Goal: Information Seeking & Learning: Learn about a topic

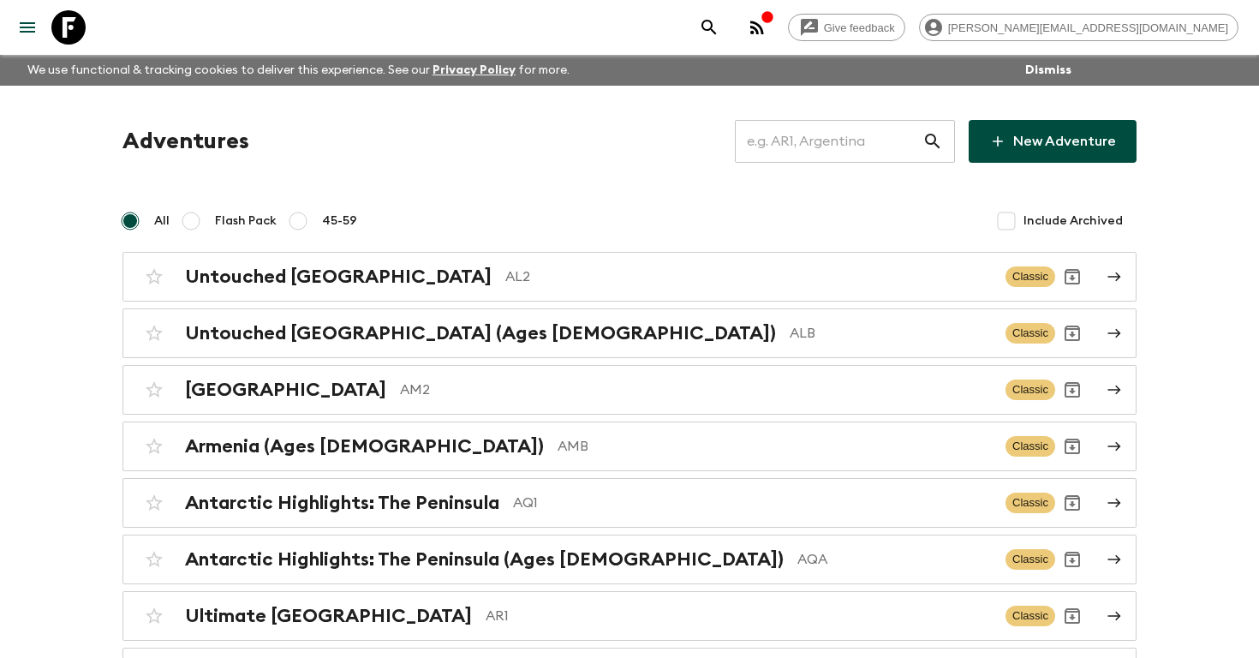
click at [853, 146] on input "text" at bounding box center [829, 141] width 188 height 48
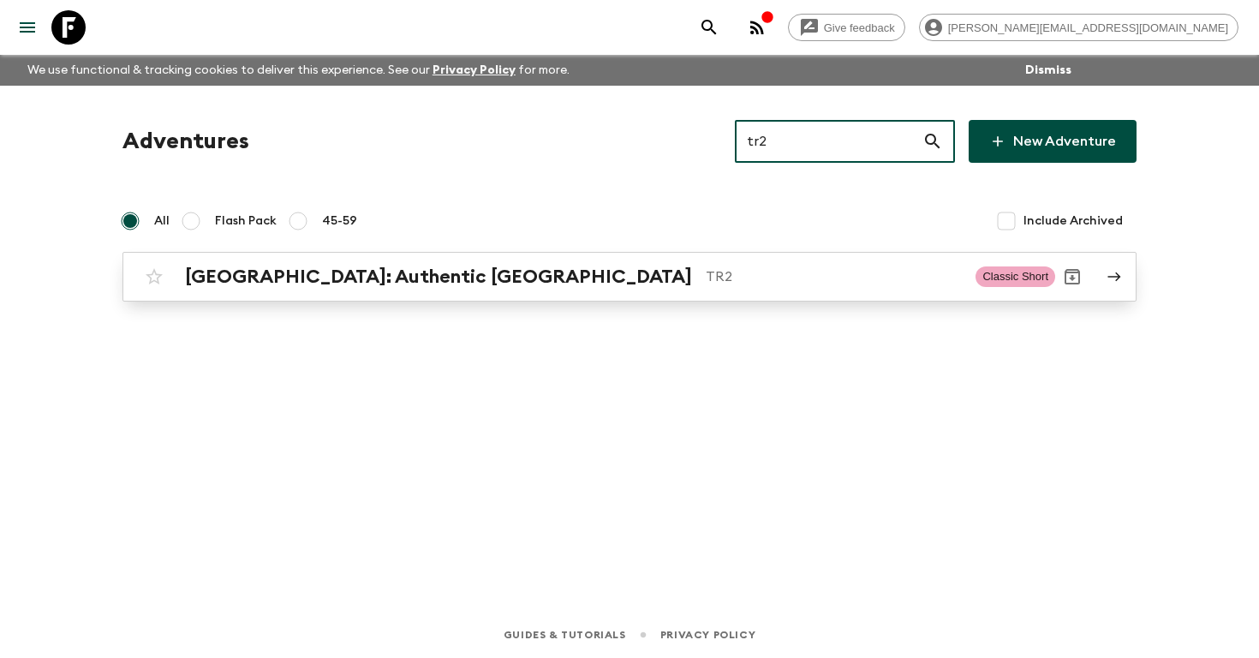
type input "tr2"
click at [706, 275] on p "TR2" at bounding box center [834, 276] width 256 height 21
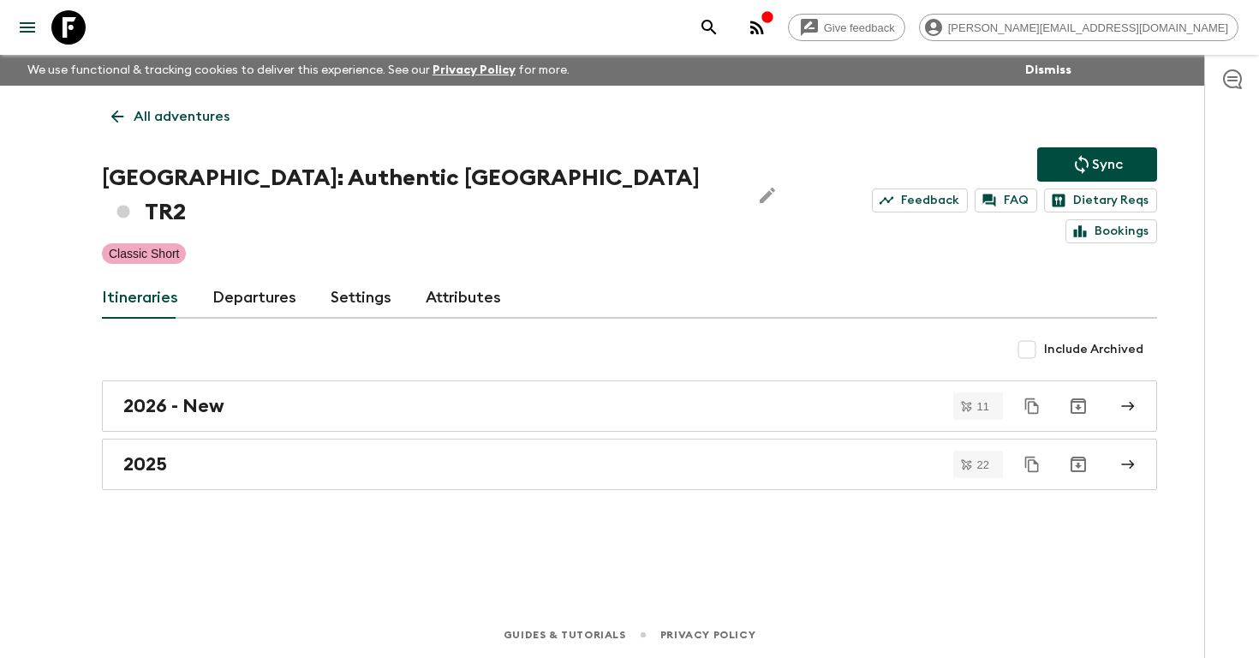
click at [255, 278] on link "Departures" at bounding box center [254, 298] width 84 height 41
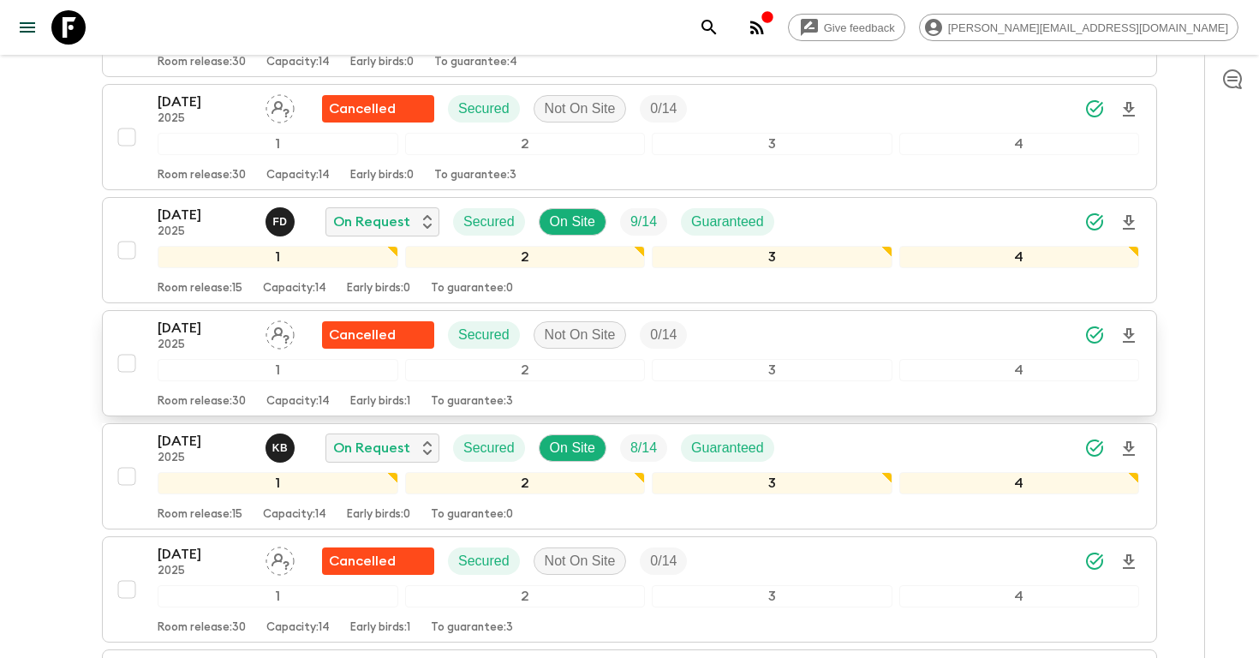
scroll to position [2296, 0]
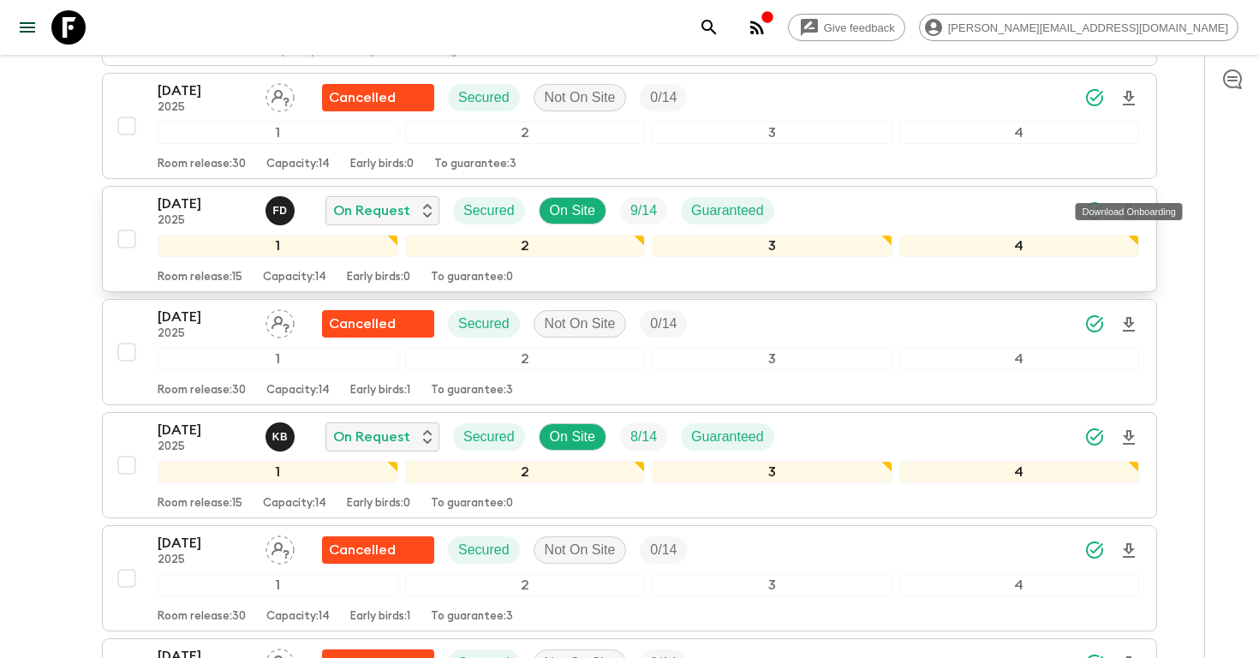
click at [1126, 204] on icon "Download Onboarding" at bounding box center [1129, 211] width 12 height 15
click at [716, 27] on icon "search adventures" at bounding box center [709, 27] width 15 height 15
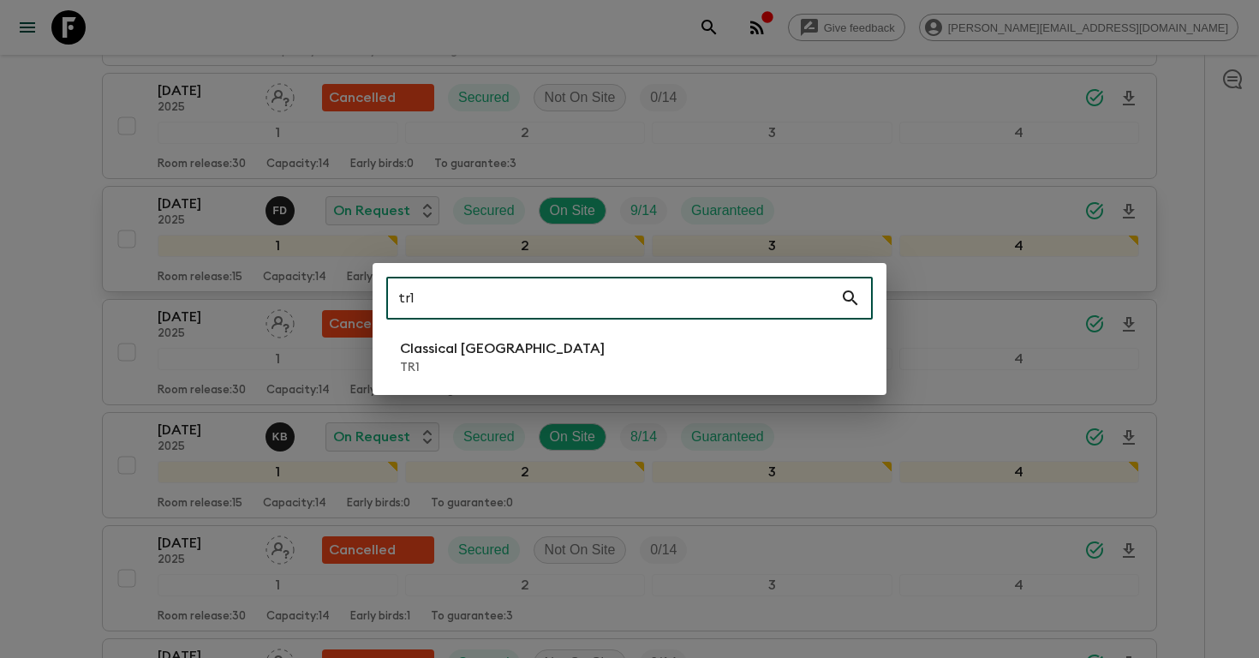
type input "tr1"
click at [491, 339] on p "Classical [GEOGRAPHIC_DATA]" at bounding box center [502, 348] width 205 height 21
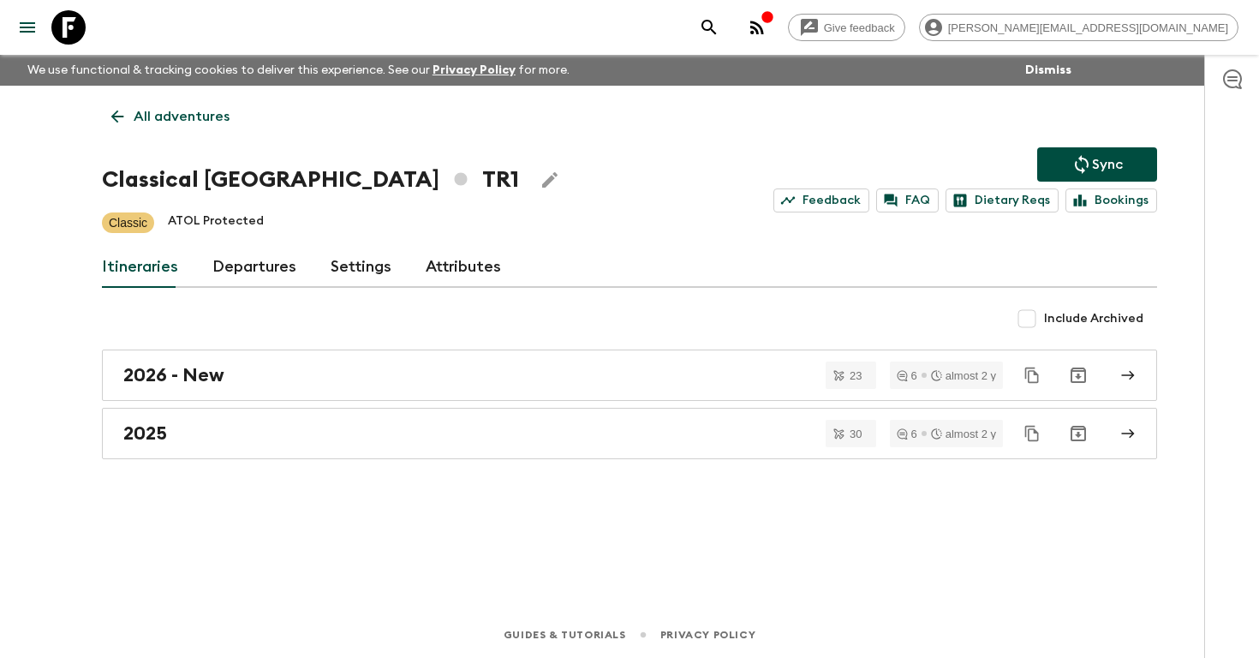
click at [230, 269] on link "Departures" at bounding box center [254, 267] width 84 height 41
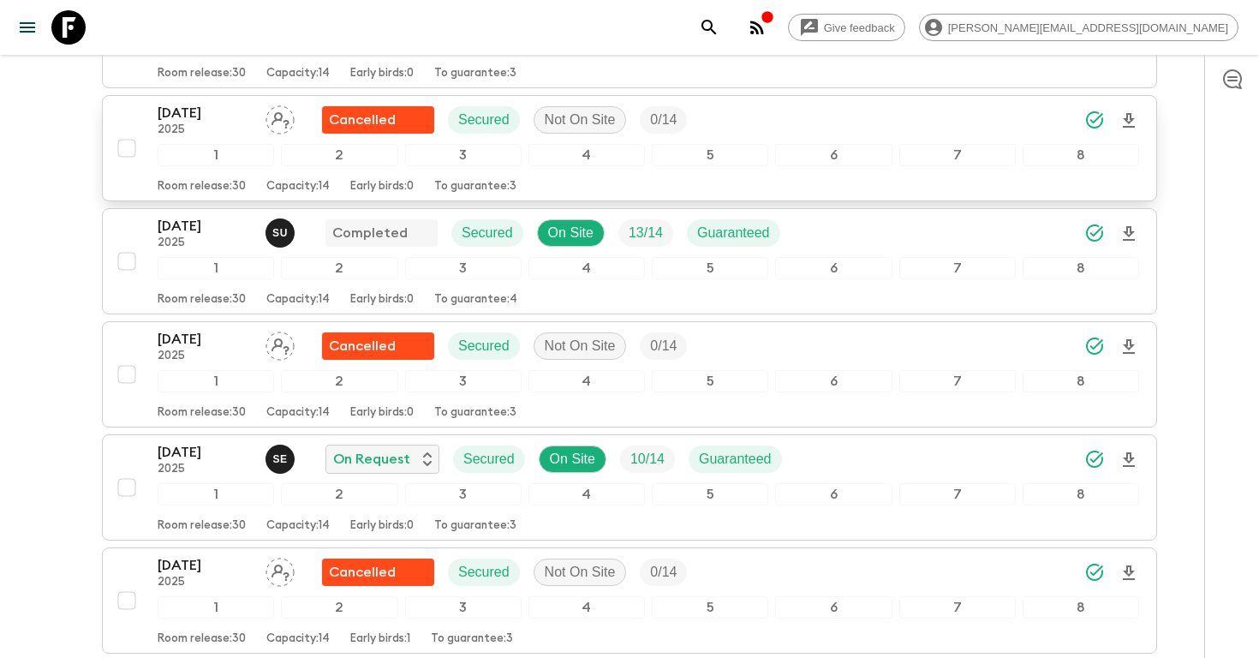
scroll to position [3562, 0]
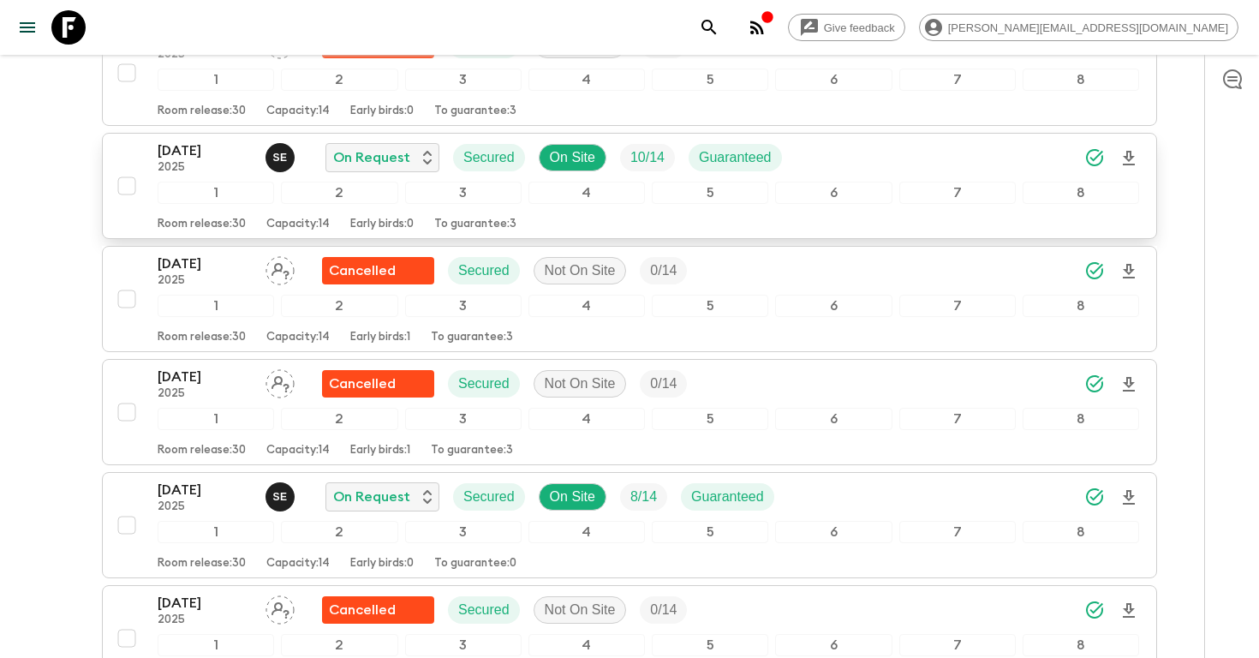
click at [1131, 156] on icon "Download Onboarding" at bounding box center [1129, 158] width 12 height 15
click at [187, 146] on p "[DATE]" at bounding box center [205, 150] width 94 height 21
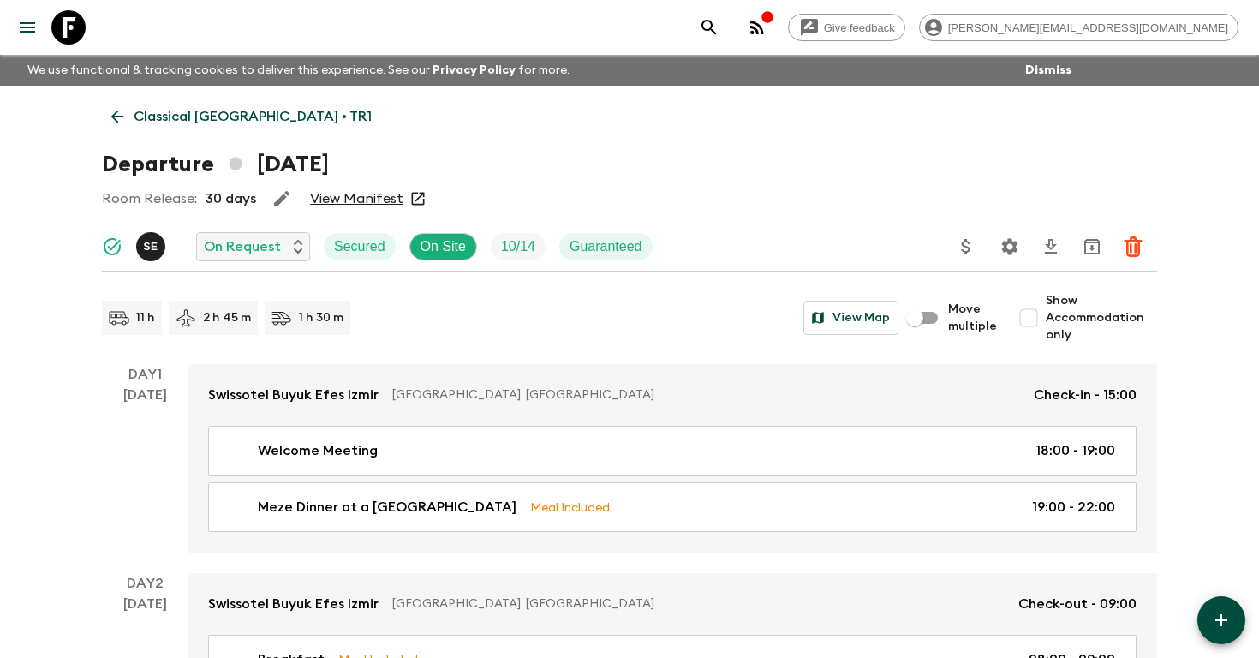
click at [720, 26] on icon "search adventures" at bounding box center [709, 27] width 21 height 21
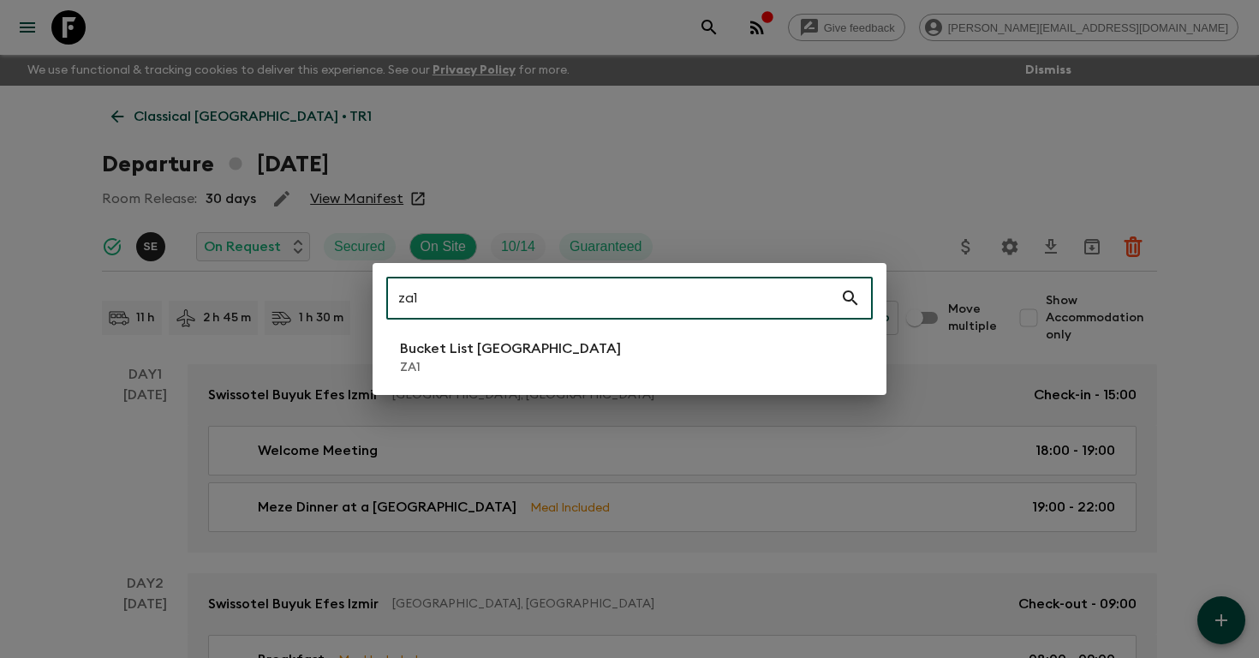
type input "za1"
click at [496, 373] on p "ZA1" at bounding box center [510, 367] width 221 height 17
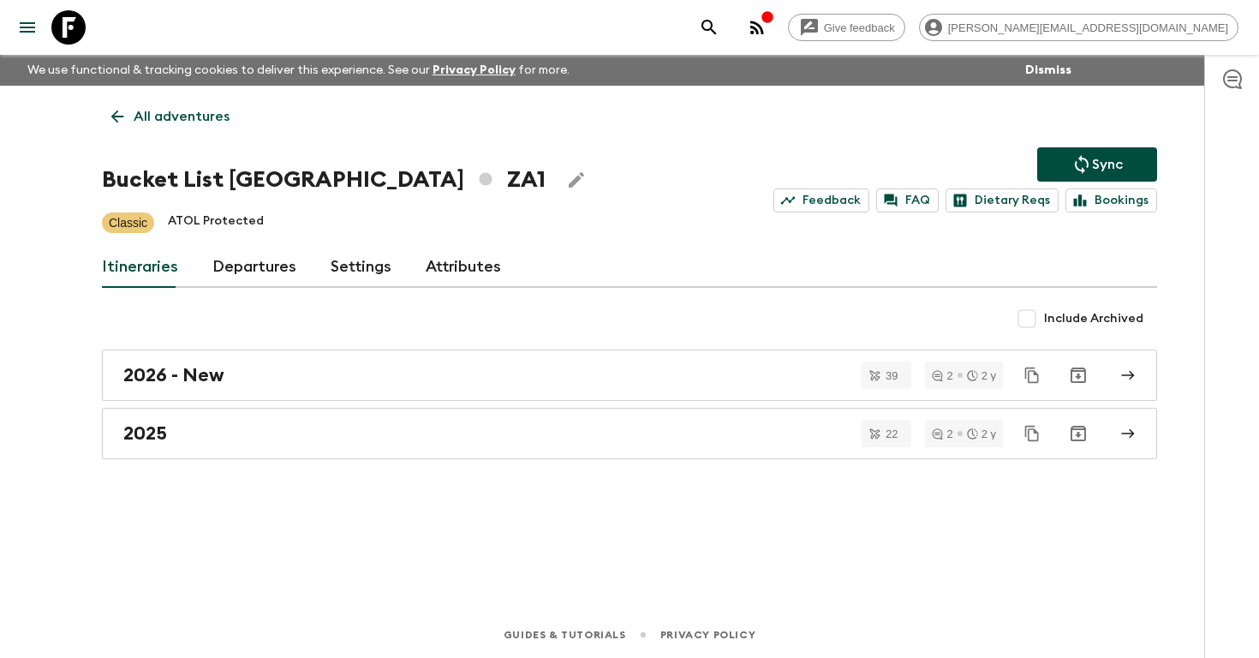
click at [257, 270] on link "Departures" at bounding box center [254, 267] width 84 height 41
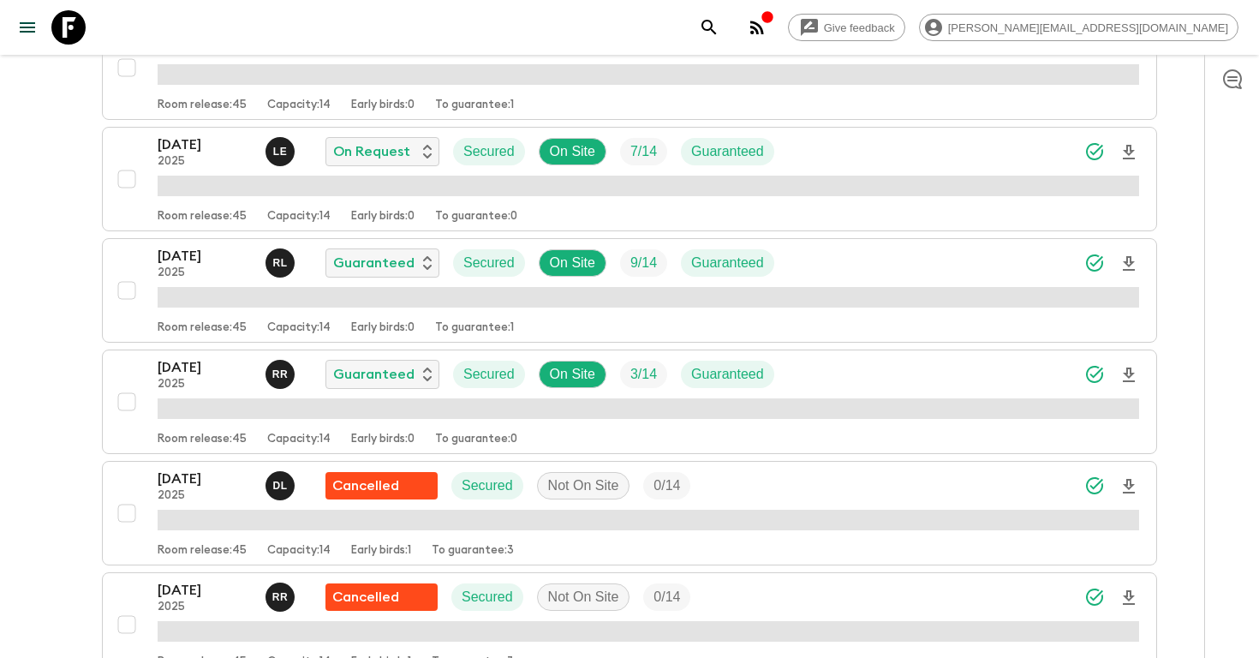
scroll to position [1005, 0]
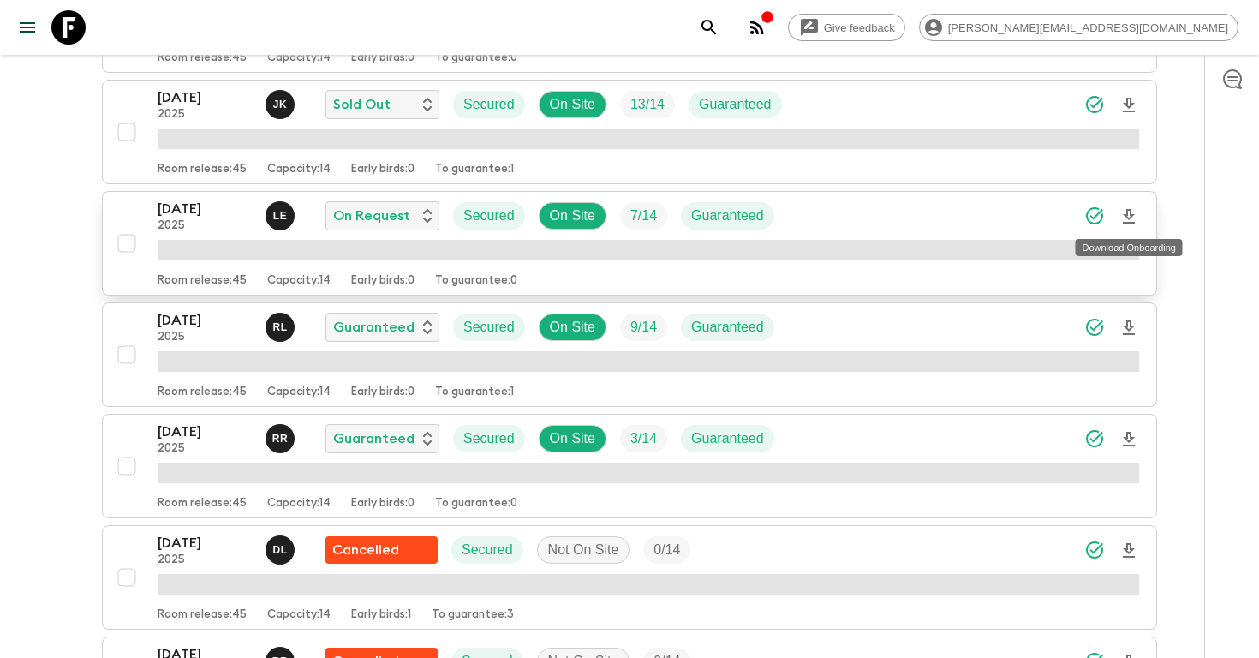
click at [1132, 219] on icon "Download Onboarding" at bounding box center [1129, 216] width 21 height 21
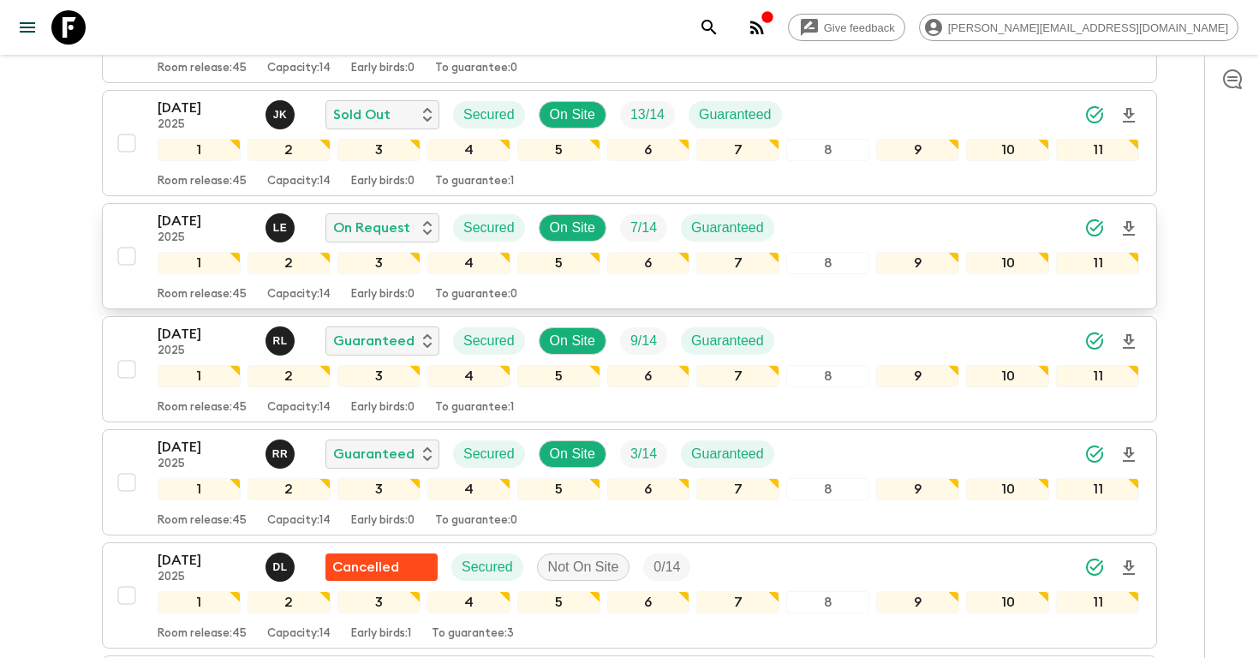
scroll to position [1014, 0]
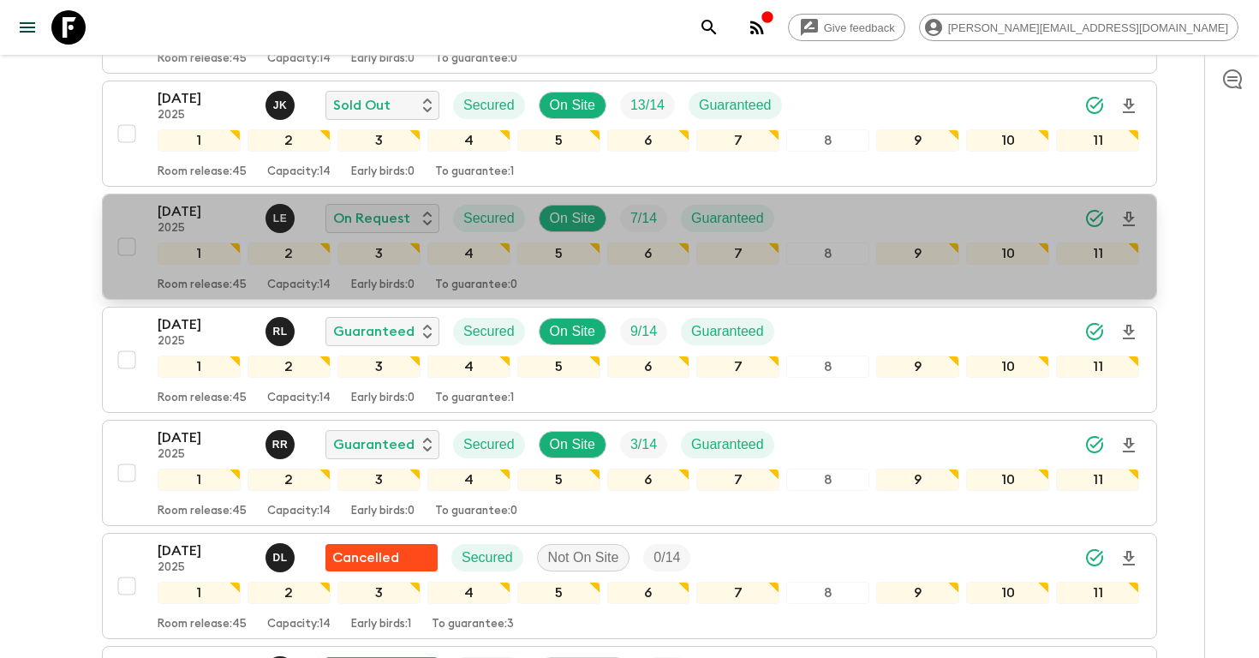
click at [206, 207] on p "[DATE]" at bounding box center [205, 211] width 94 height 21
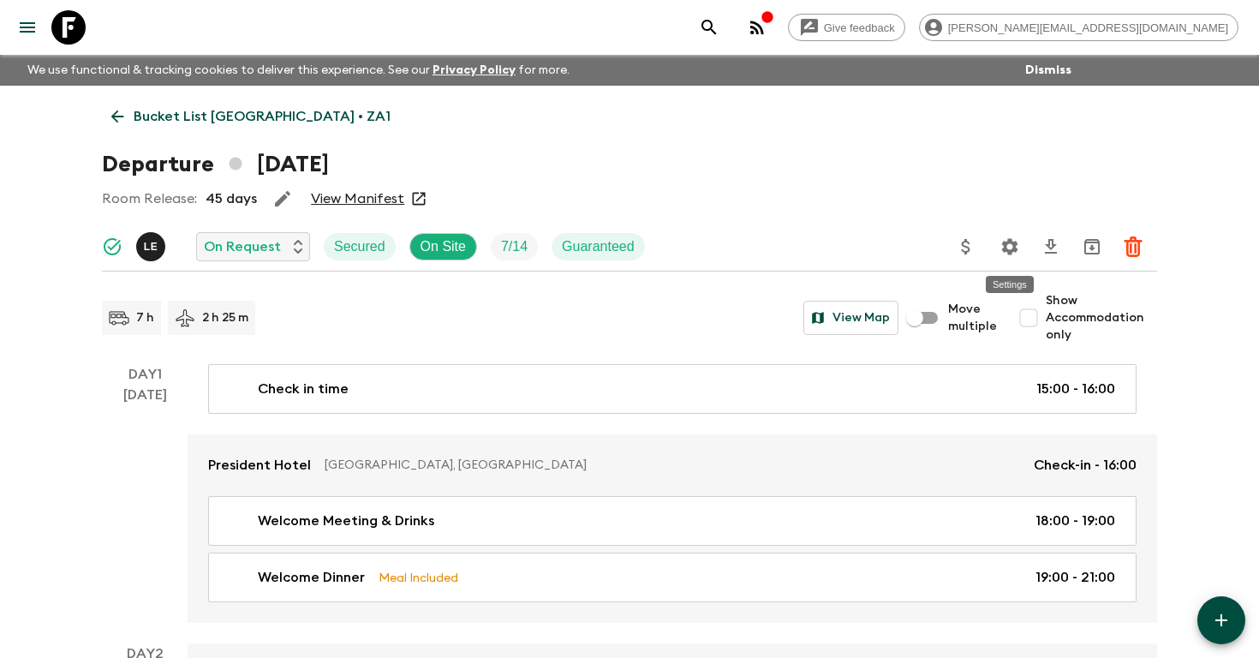
click at [1011, 243] on icon "Settings" at bounding box center [1010, 246] width 16 height 16
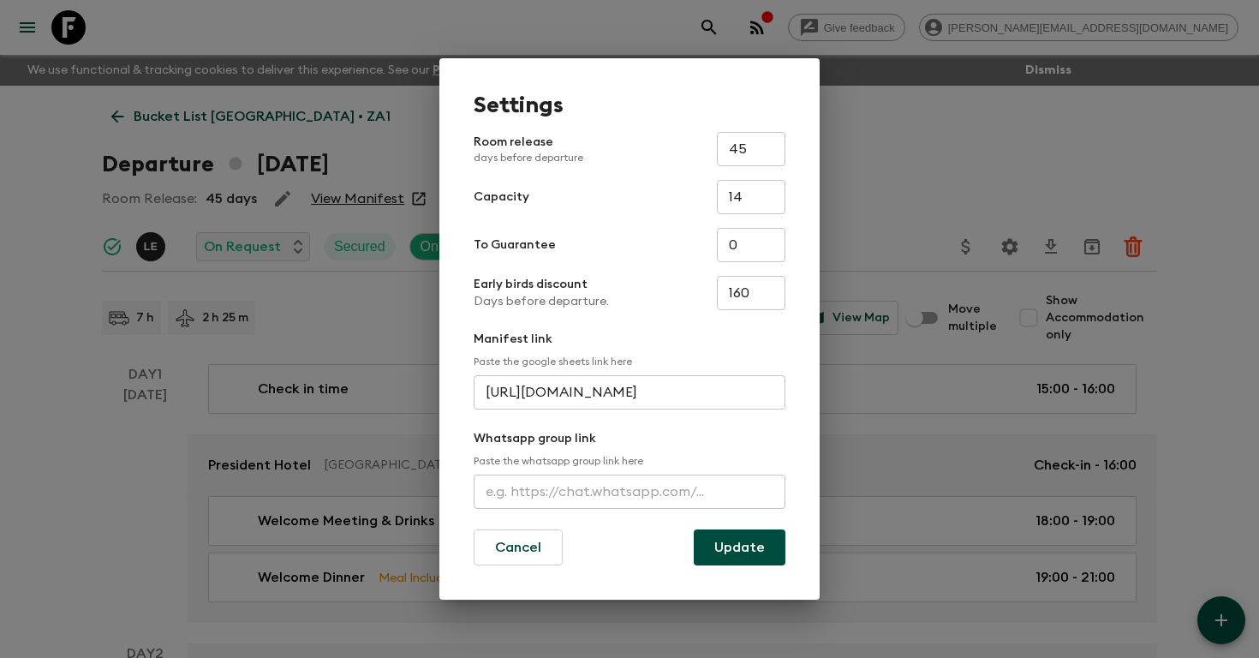
click at [940, 173] on div "Settings Room release days before departure 45 ​ Capacity 14 ​ To Guarantee 0 ​…" at bounding box center [629, 329] width 1259 height 658
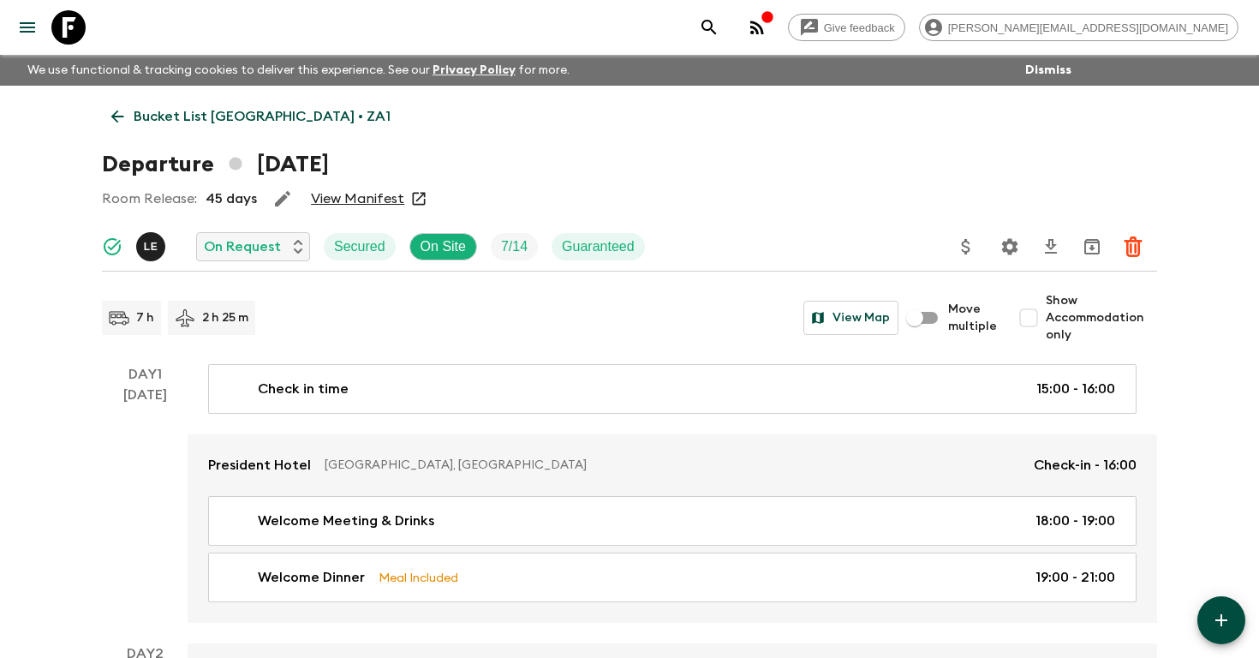
click at [720, 26] on icon "search adventures" at bounding box center [709, 27] width 21 height 21
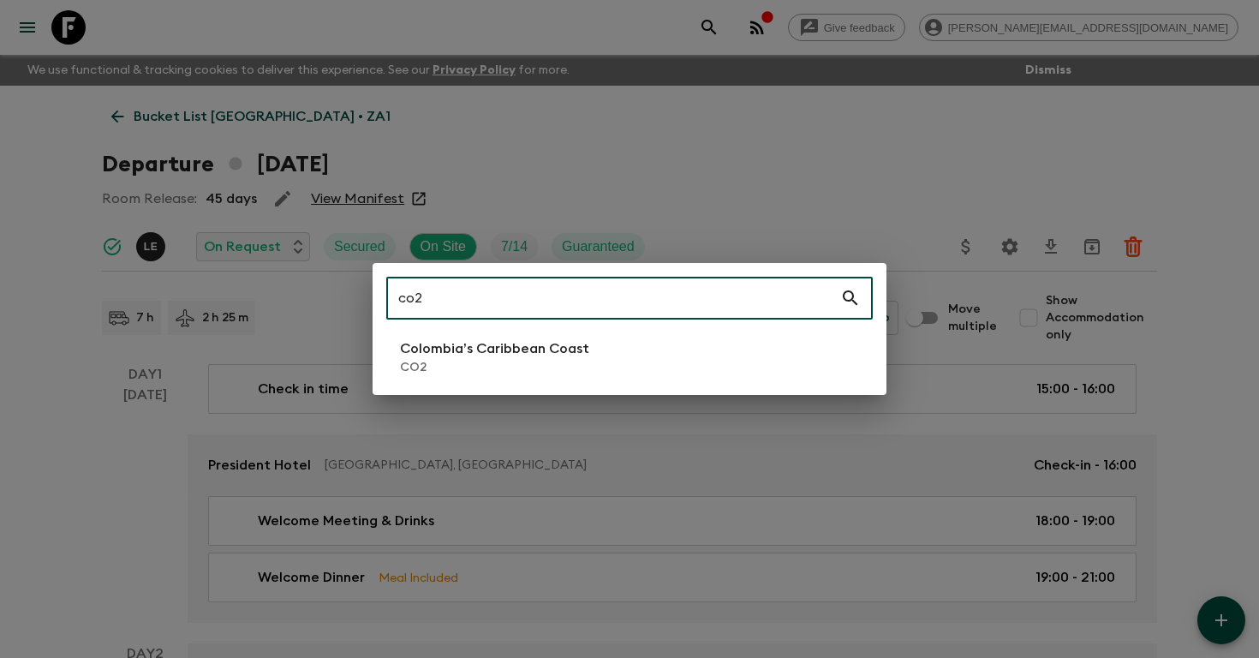
type input "co2"
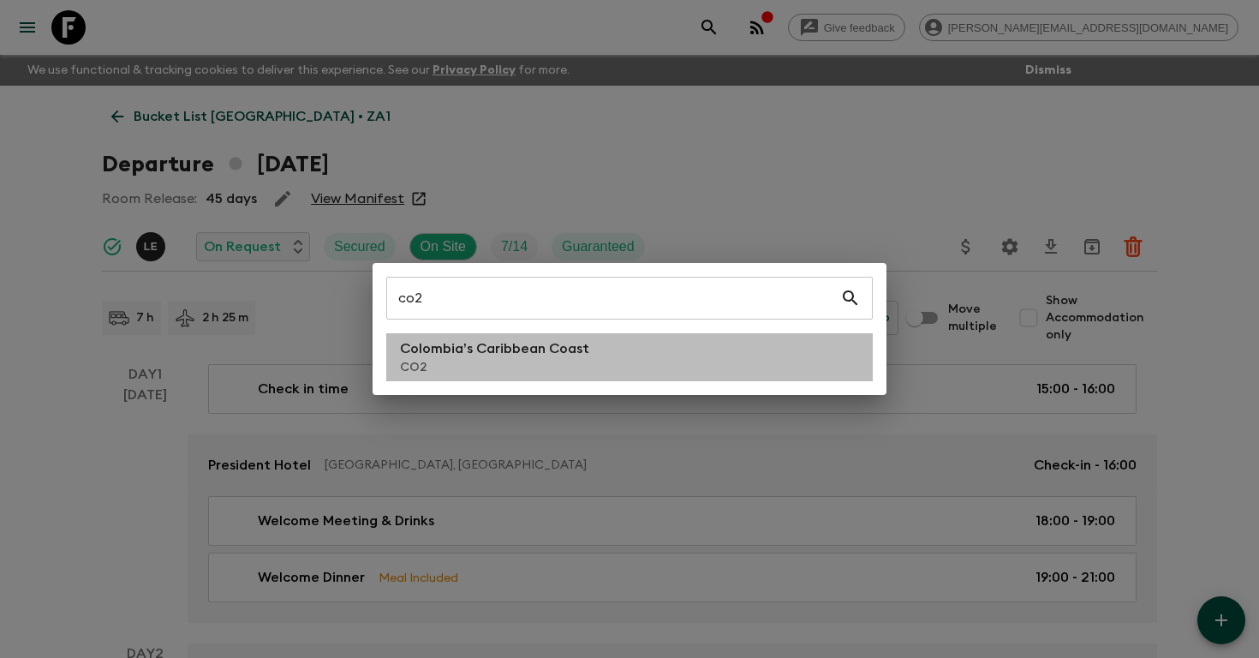
click at [433, 352] on p "Colombia’s Caribbean Coast" at bounding box center [494, 348] width 189 height 21
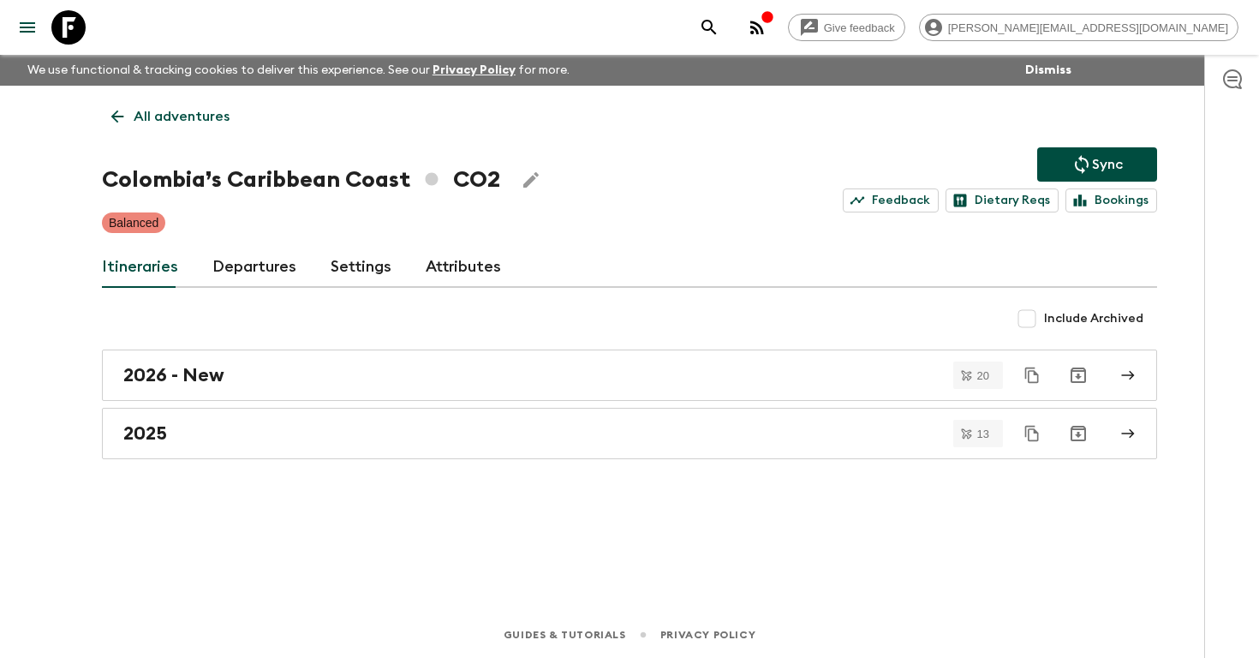
click at [254, 266] on link "Departures" at bounding box center [254, 267] width 84 height 41
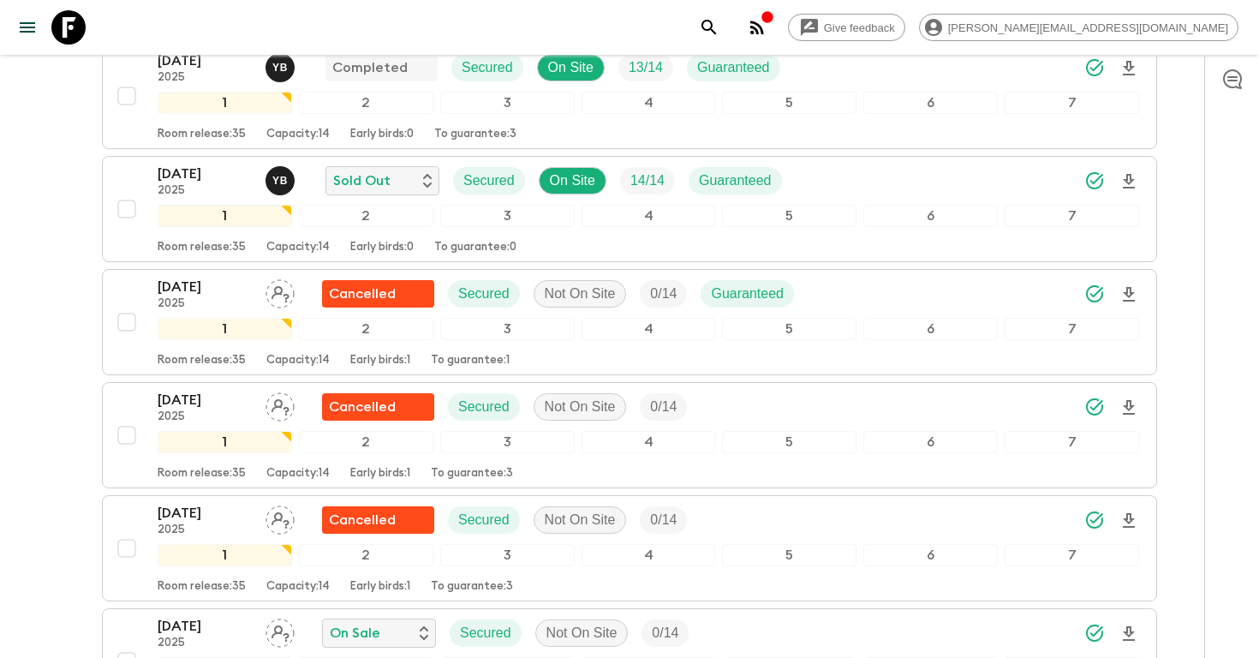
scroll to position [684, 0]
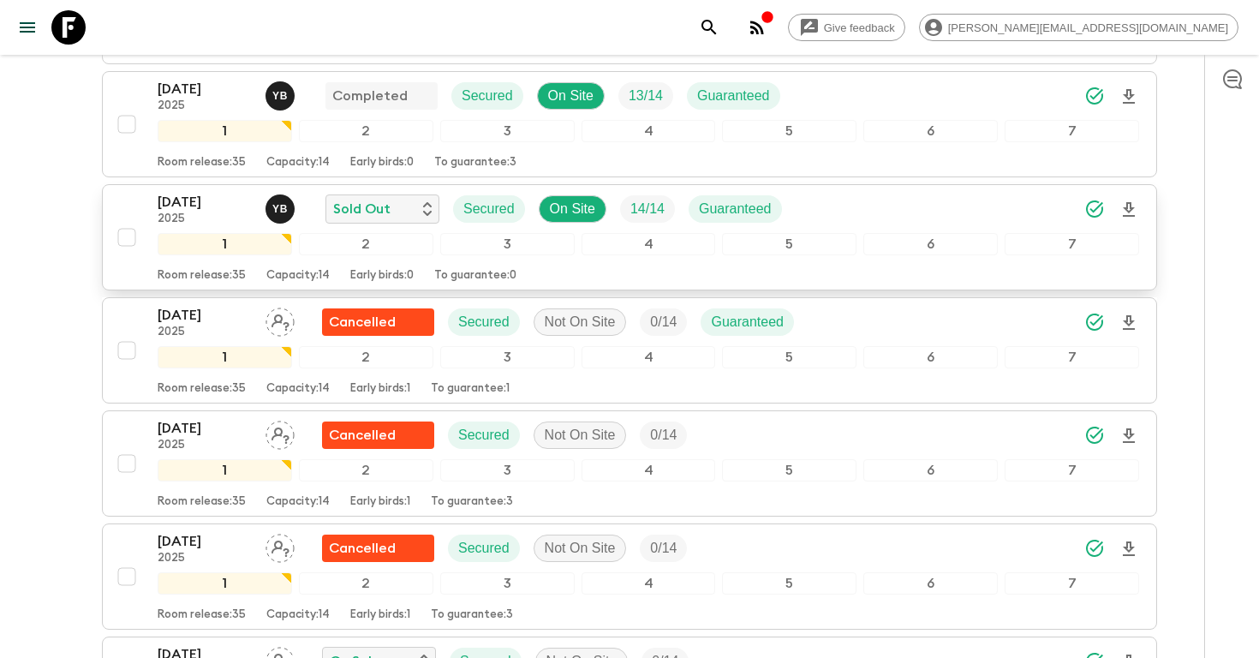
click at [1132, 212] on icon "Download Onboarding" at bounding box center [1129, 210] width 21 height 21
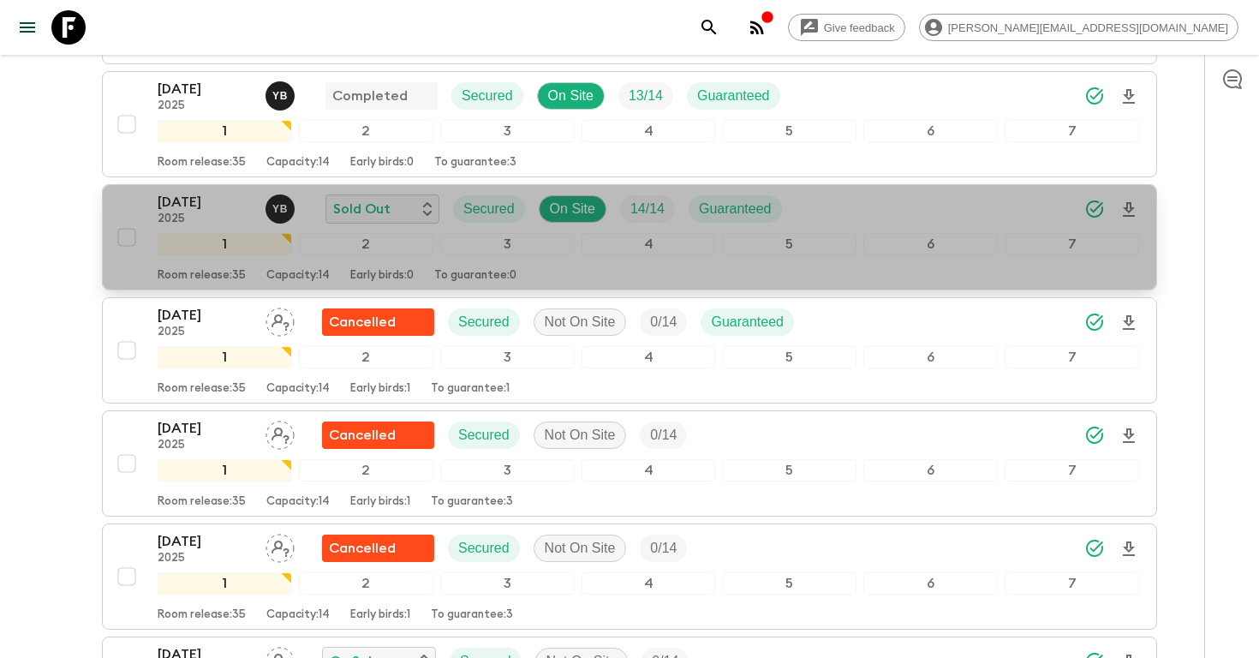
click at [197, 198] on p "[DATE]" at bounding box center [205, 202] width 94 height 21
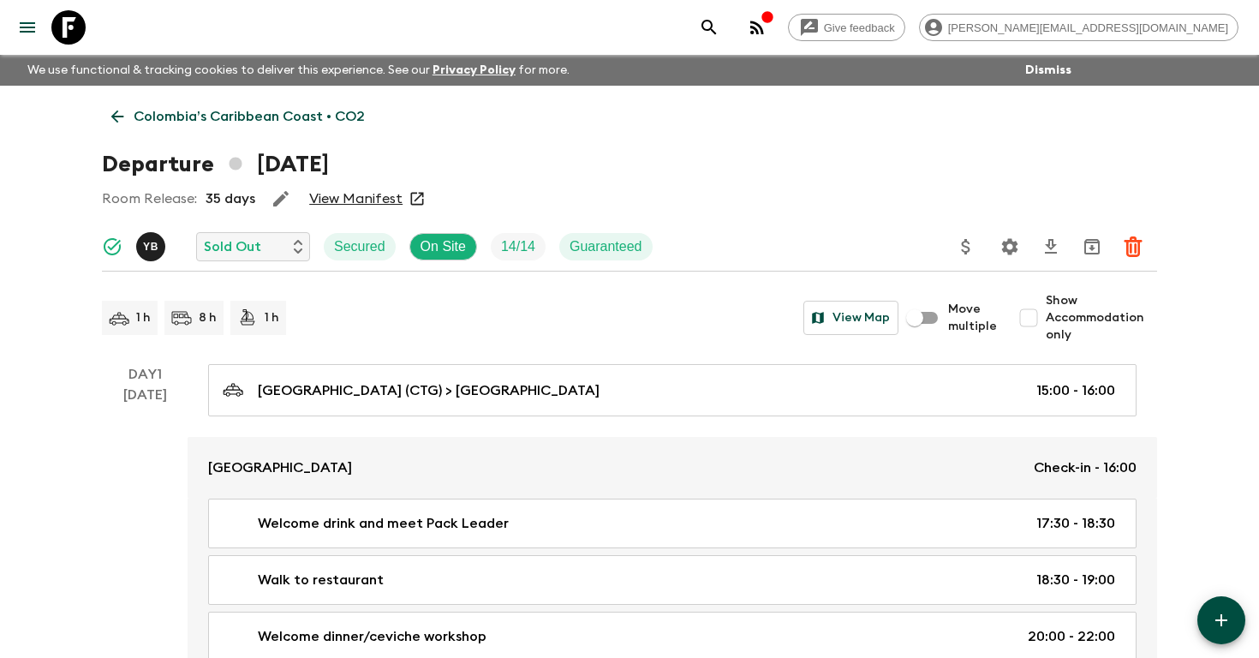
click at [720, 27] on icon "search adventures" at bounding box center [709, 27] width 21 height 21
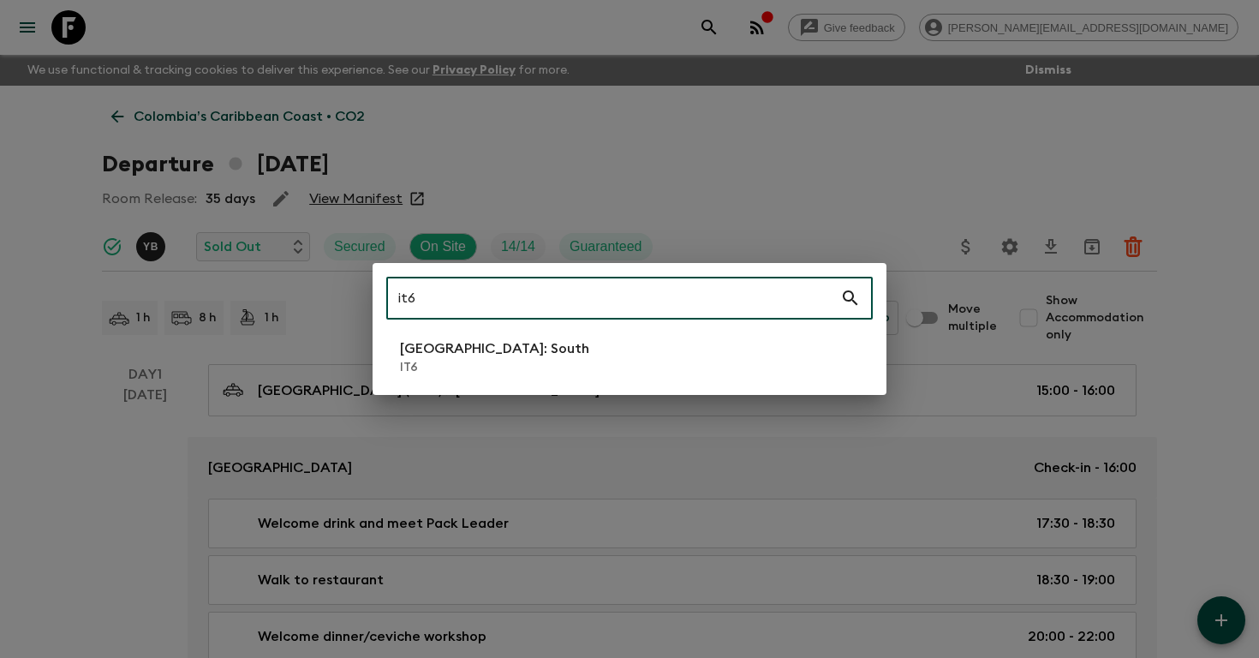
type input "it6"
click at [511, 349] on li "[GEOGRAPHIC_DATA]: South IT6" at bounding box center [629, 357] width 487 height 48
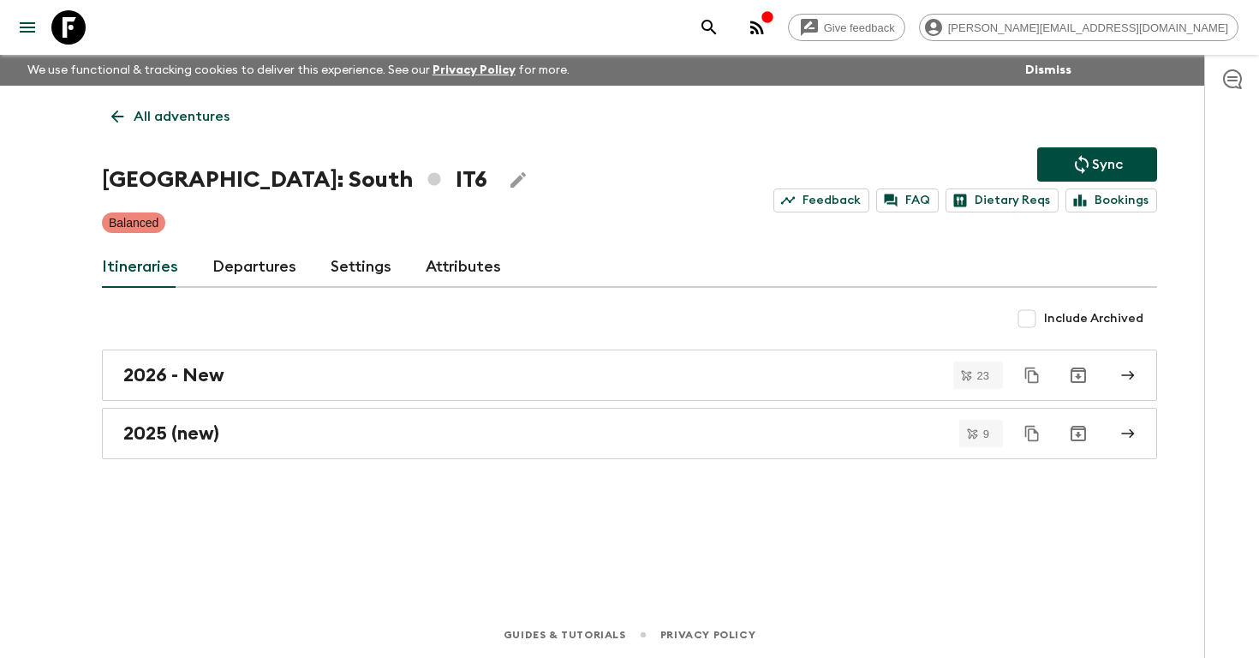
click at [258, 269] on link "Departures" at bounding box center [254, 267] width 84 height 41
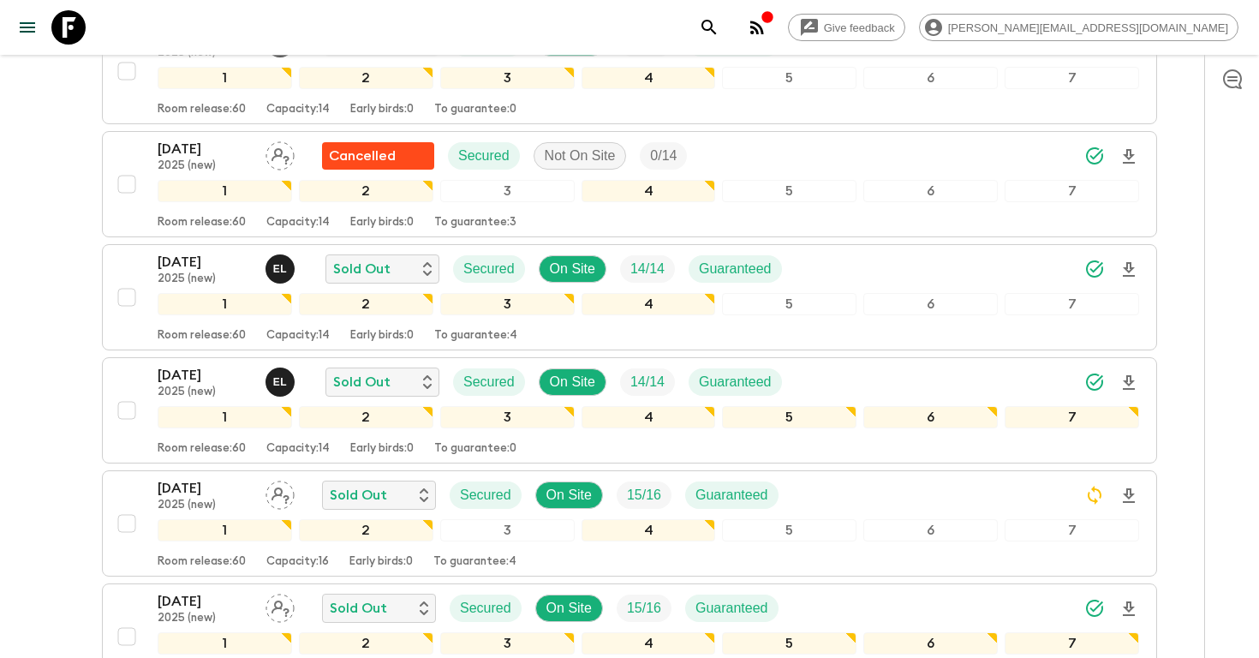
scroll to position [399, 0]
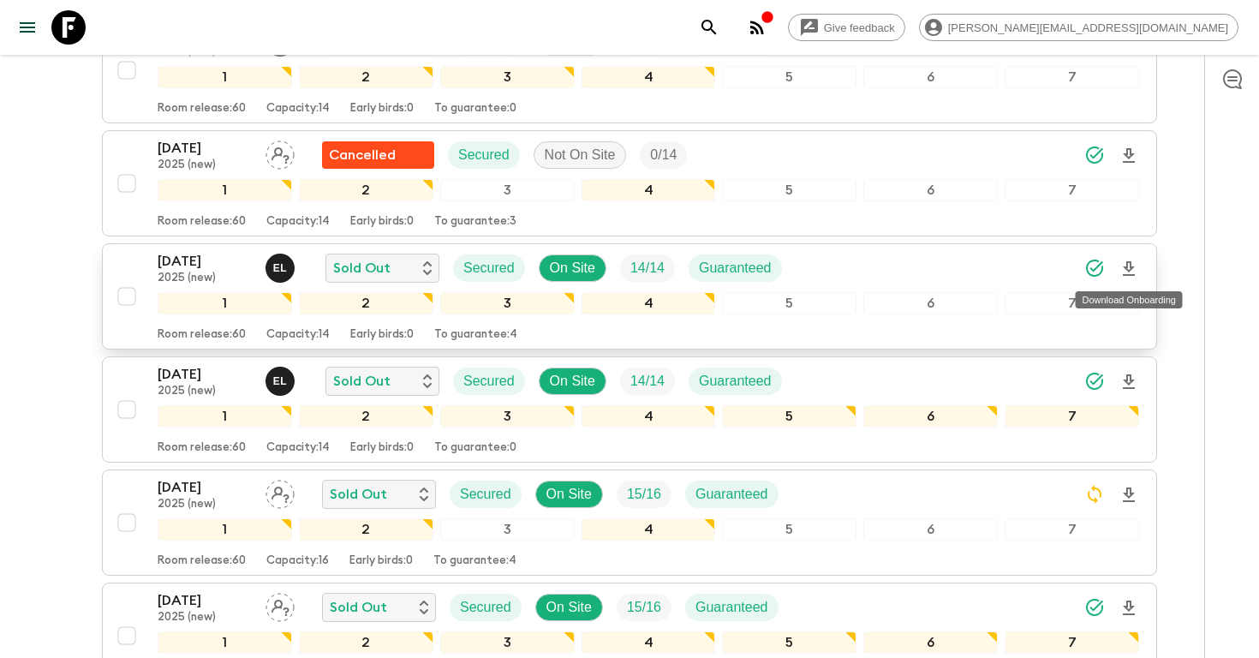
click at [1131, 261] on icon "Download Onboarding" at bounding box center [1129, 268] width 12 height 15
